Goal: Find specific page/section: Find specific page/section

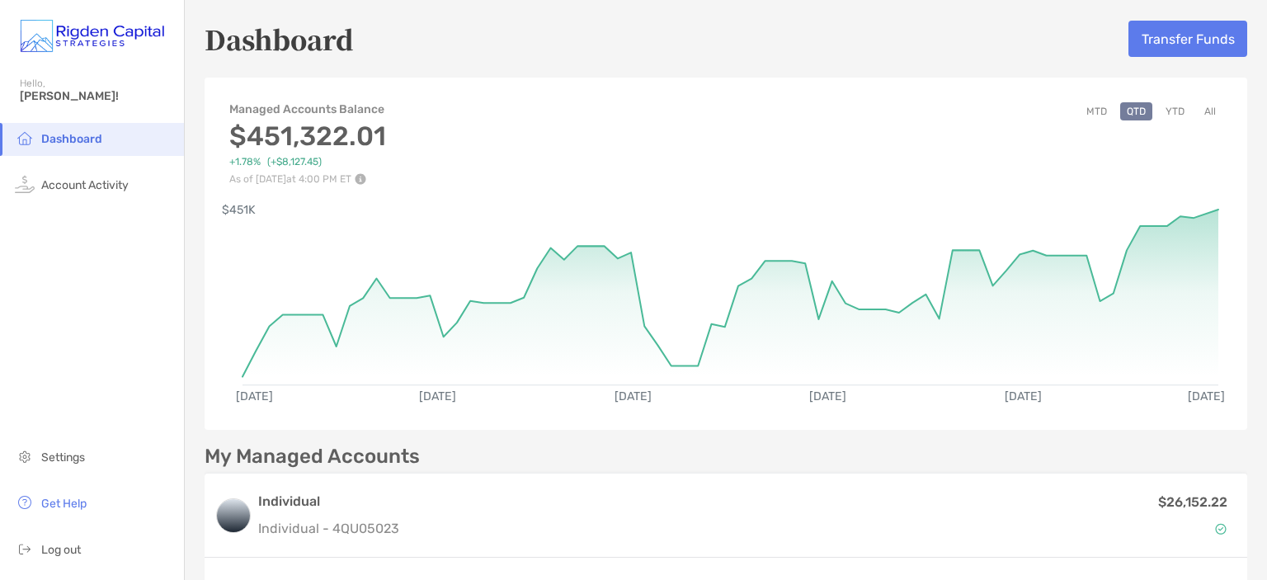
click at [1080, 113] on button "MTD" at bounding box center [1097, 111] width 34 height 18
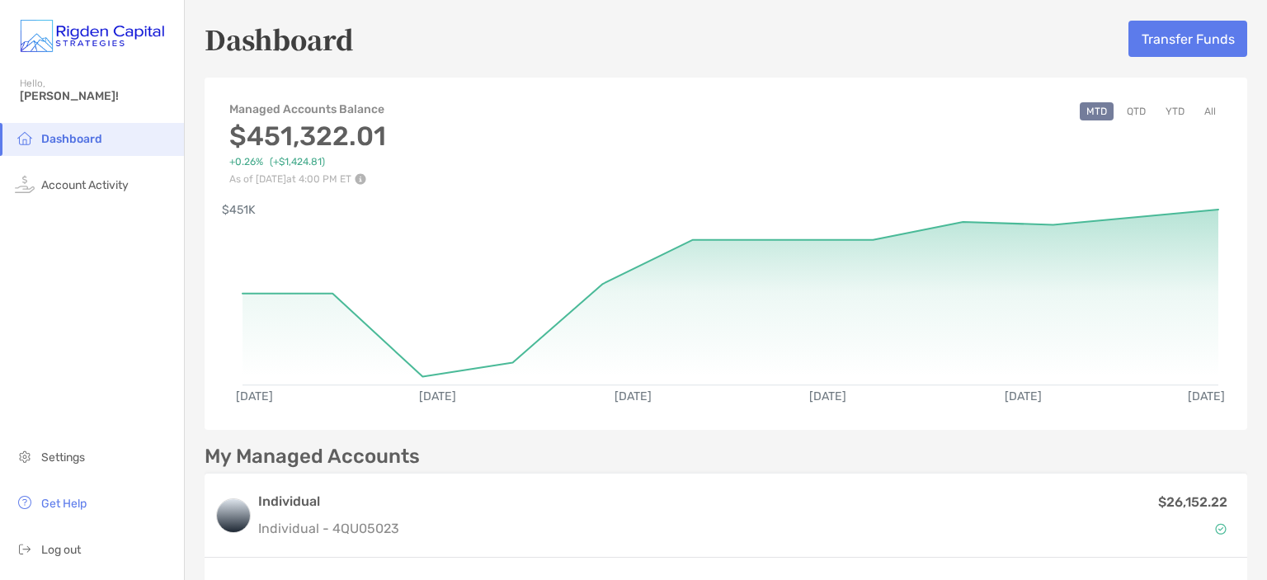
click at [1165, 110] on button "YTD" at bounding box center [1175, 111] width 32 height 18
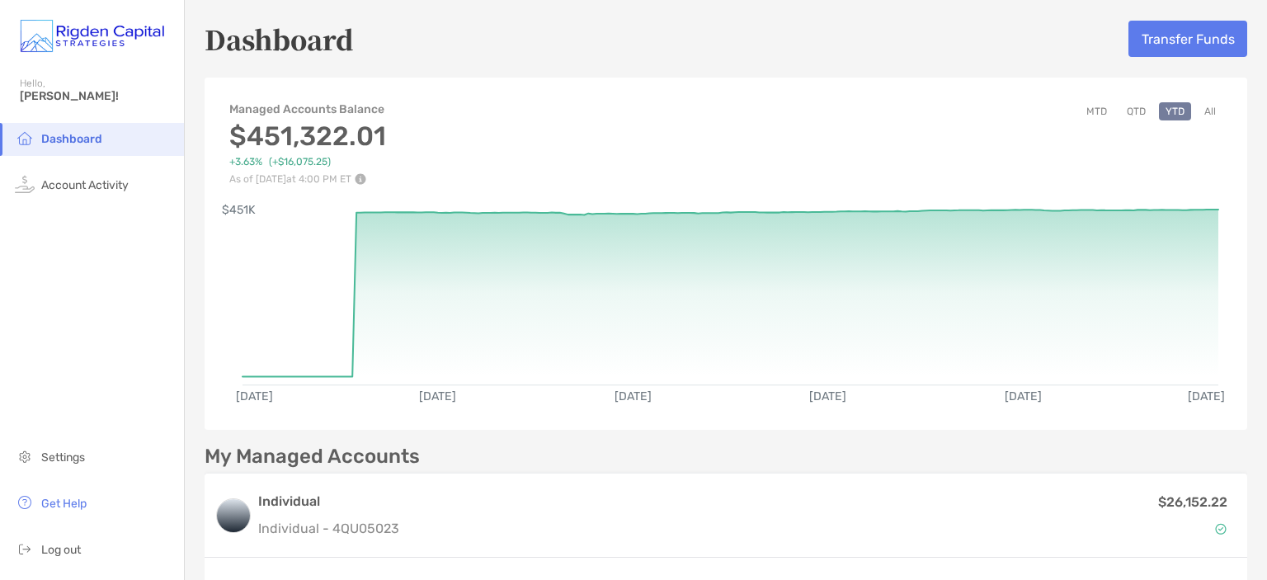
click at [1198, 110] on button "All" at bounding box center [1210, 111] width 25 height 18
click at [1122, 111] on button "QTD" at bounding box center [1136, 111] width 32 height 18
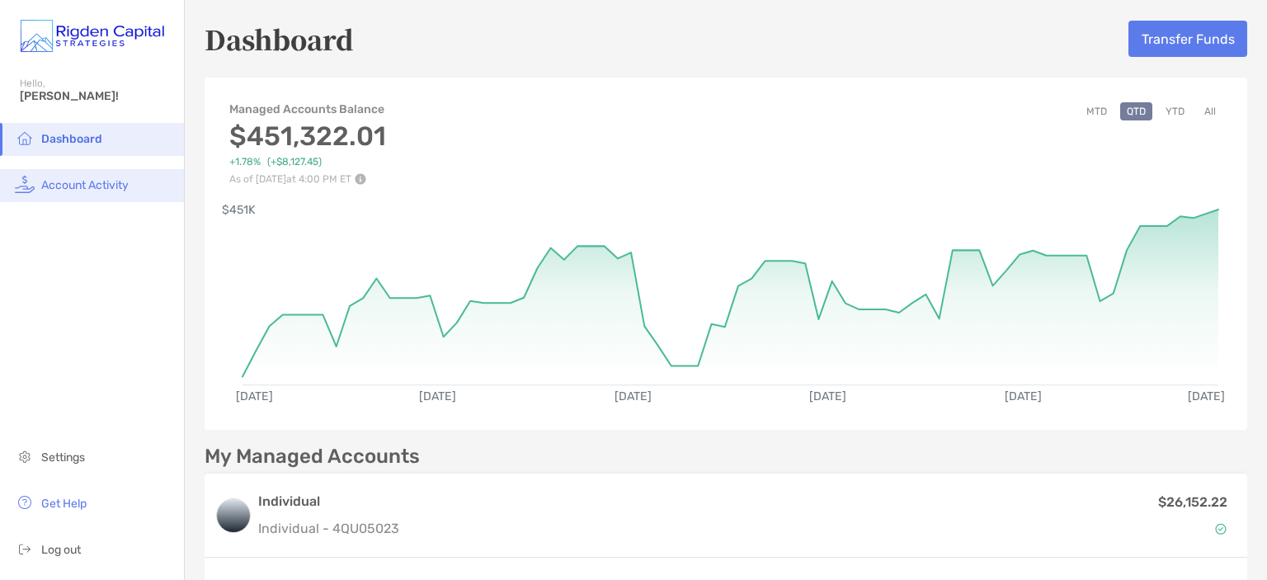
click at [40, 184] on li "Account Activity" at bounding box center [92, 185] width 184 height 33
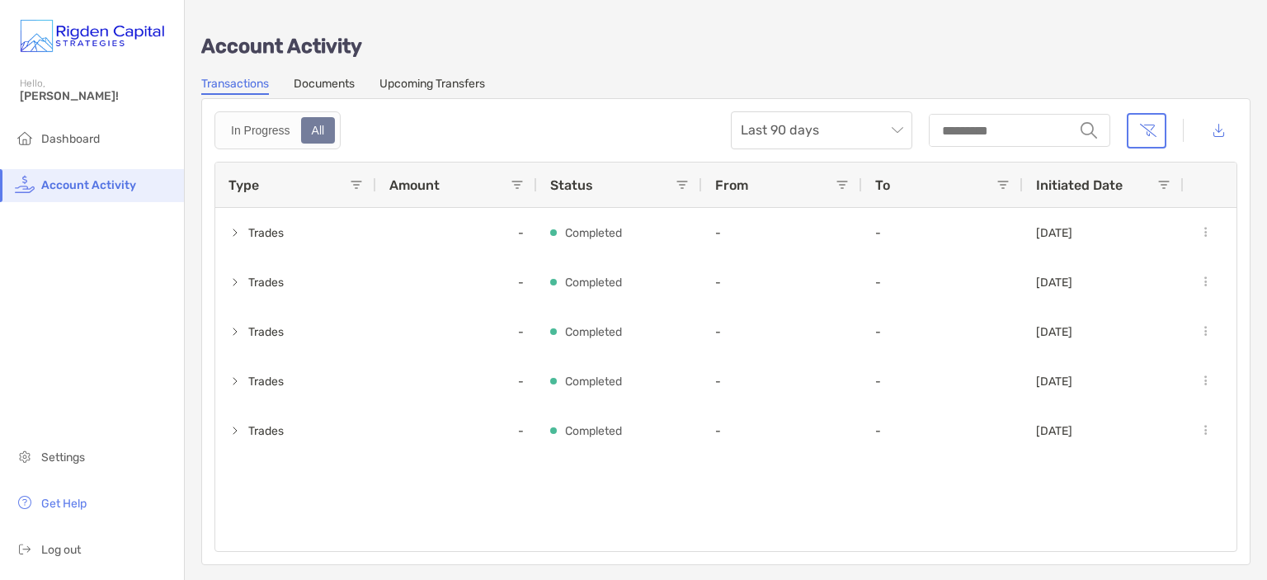
click at [315, 82] on link "Documents" at bounding box center [324, 86] width 61 height 18
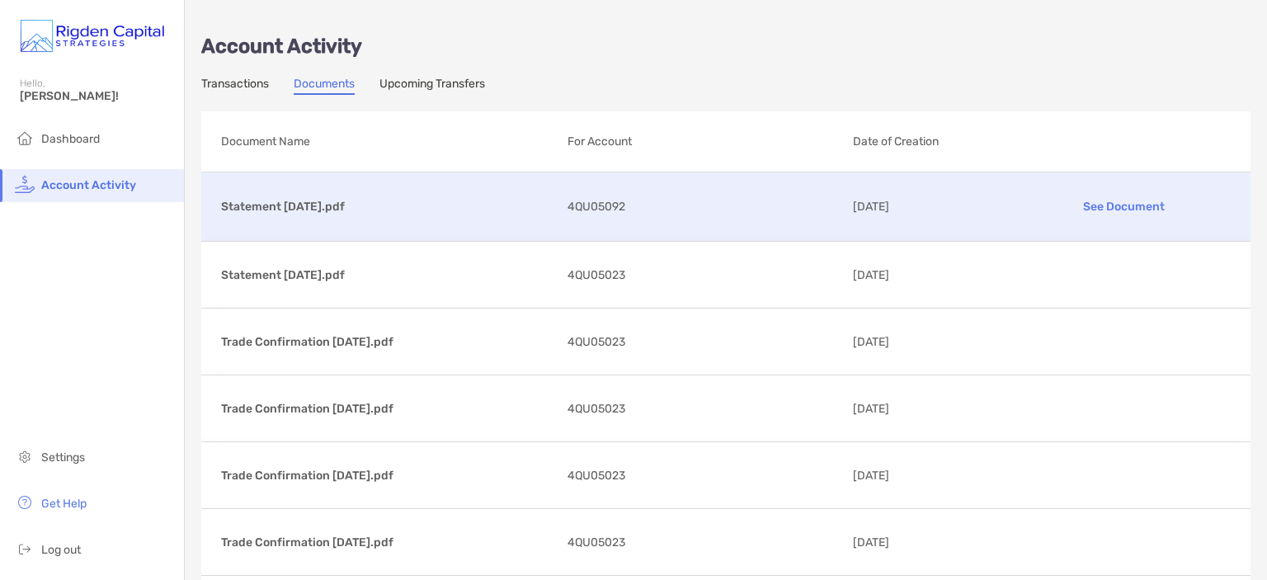
click at [1119, 202] on p "See Document" at bounding box center [1124, 206] width 213 height 29
click at [53, 135] on span "Dashboard" at bounding box center [70, 139] width 59 height 14
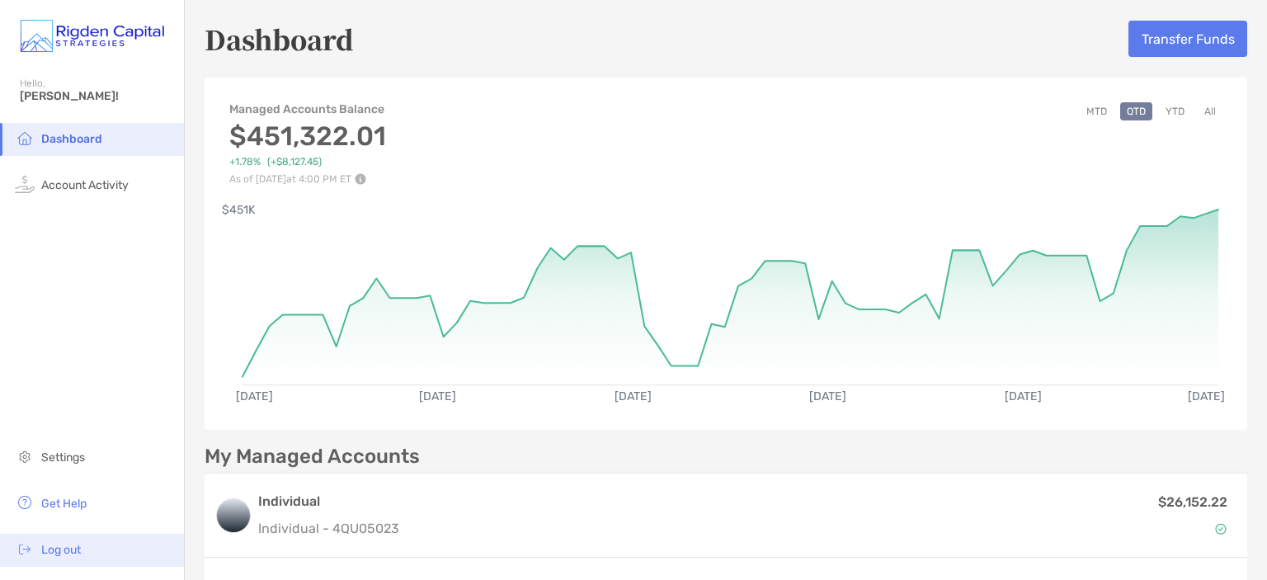
click at [55, 548] on span "Log out" at bounding box center [61, 550] width 40 height 14
